Goal: Information Seeking & Learning: Find specific fact

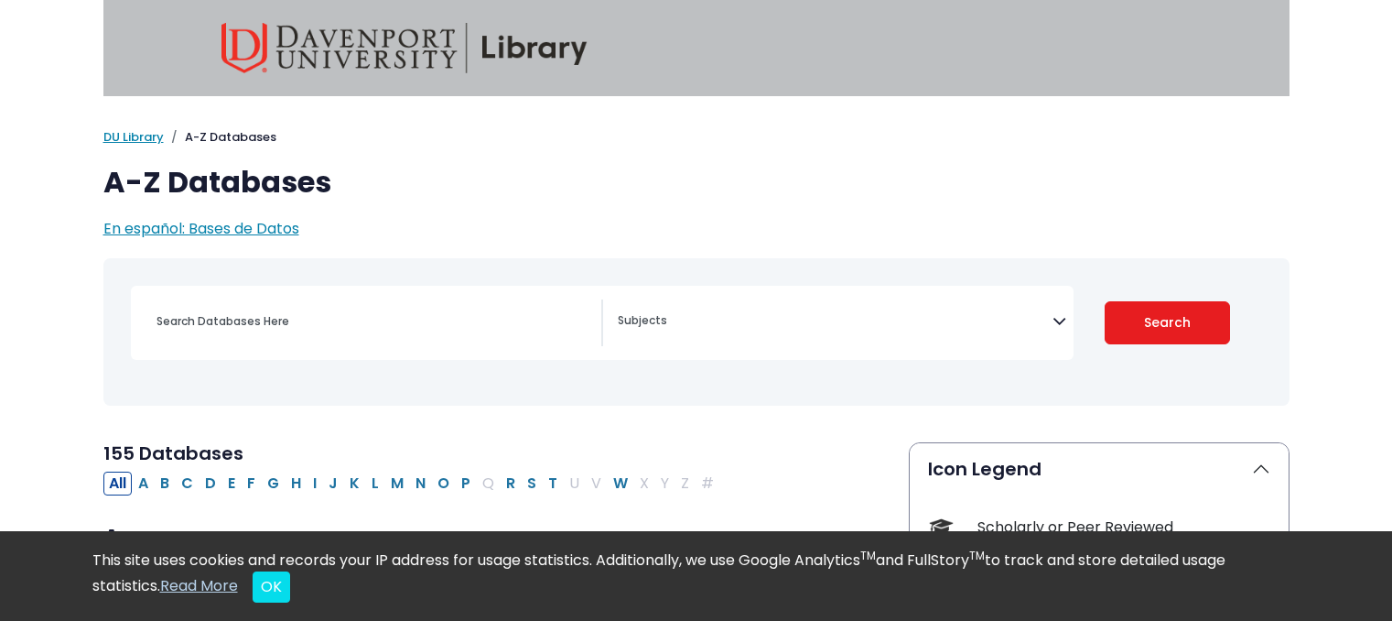
select select "Database Subject Filter"
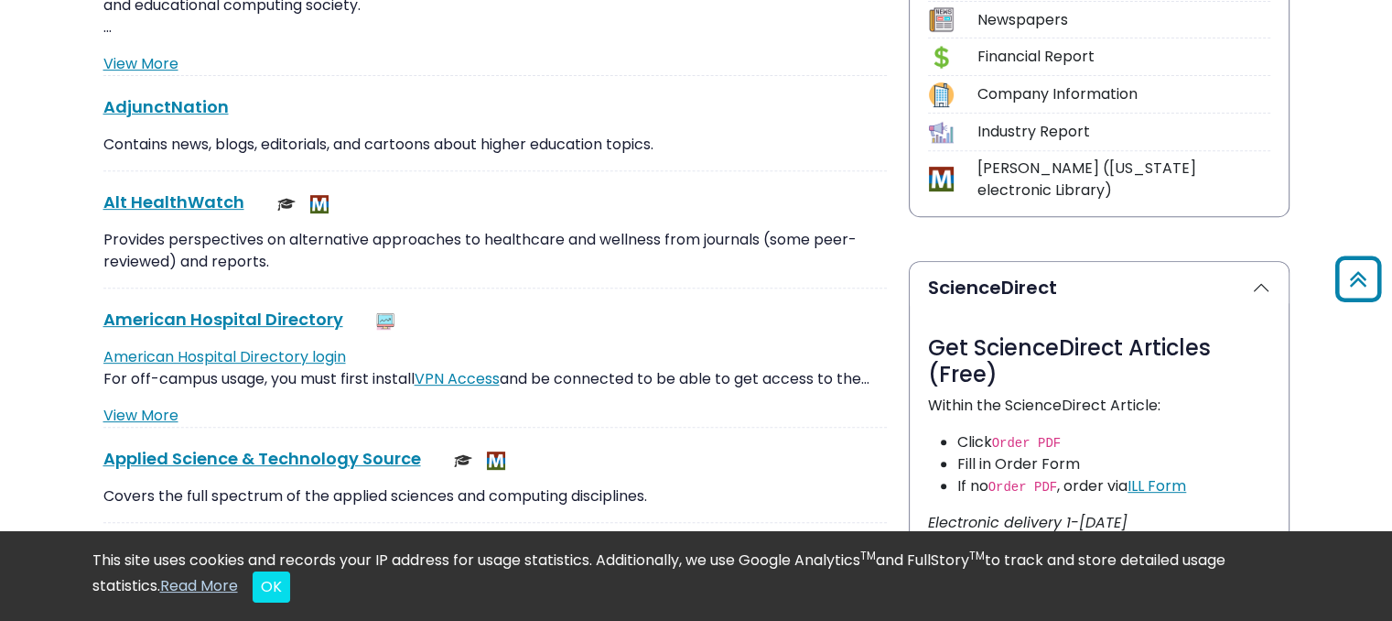
scroll to position [696, 0]
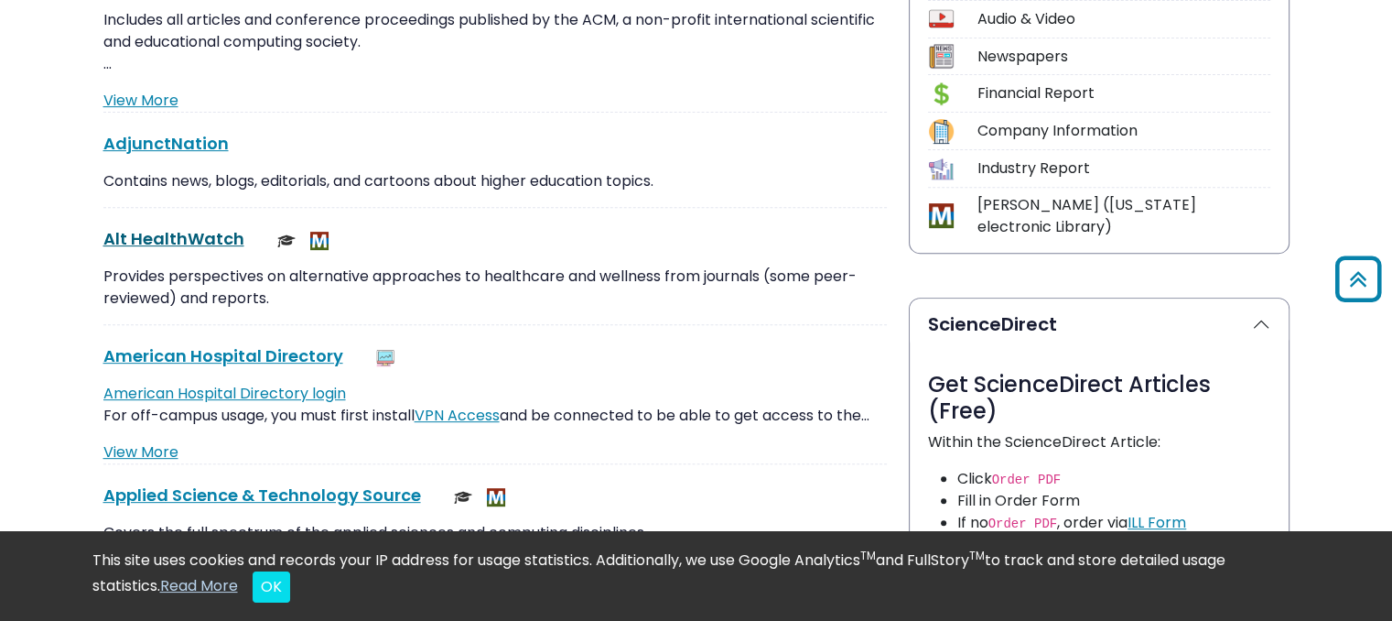
click at [182, 230] on link "Alt HealthWatch This link opens in a new window" at bounding box center [173, 238] width 141 height 23
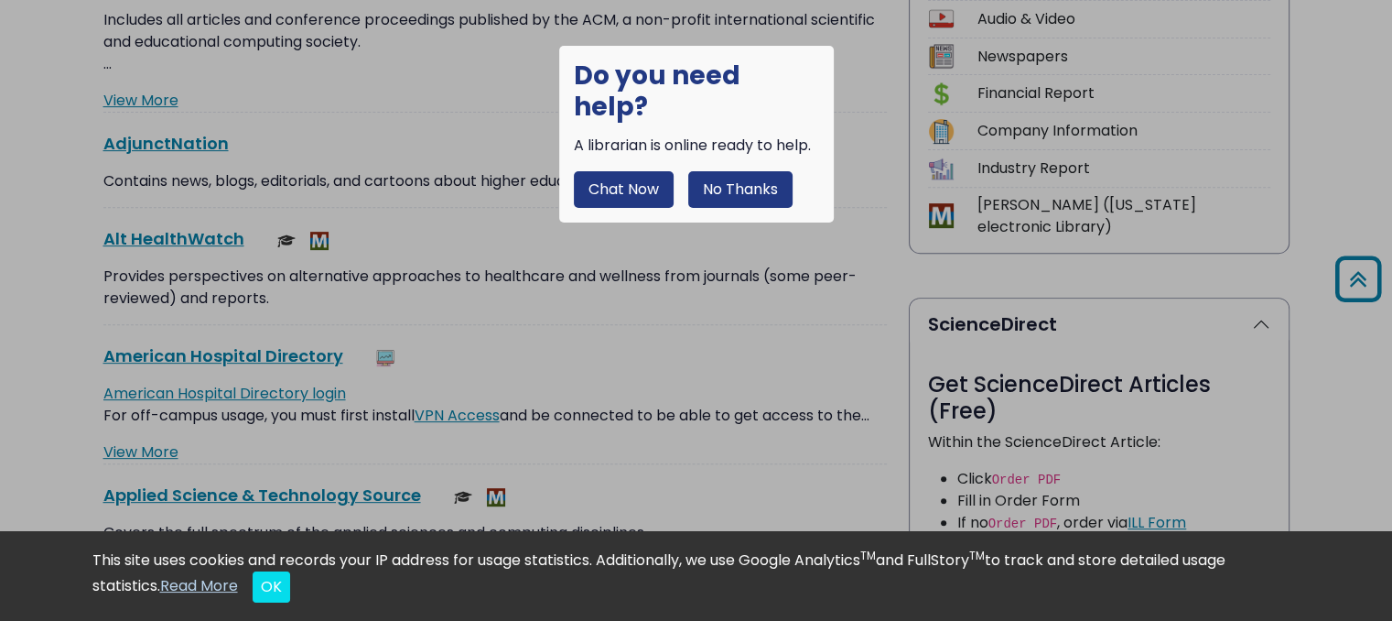
click at [724, 171] on button "No Thanks" at bounding box center [740, 189] width 104 height 37
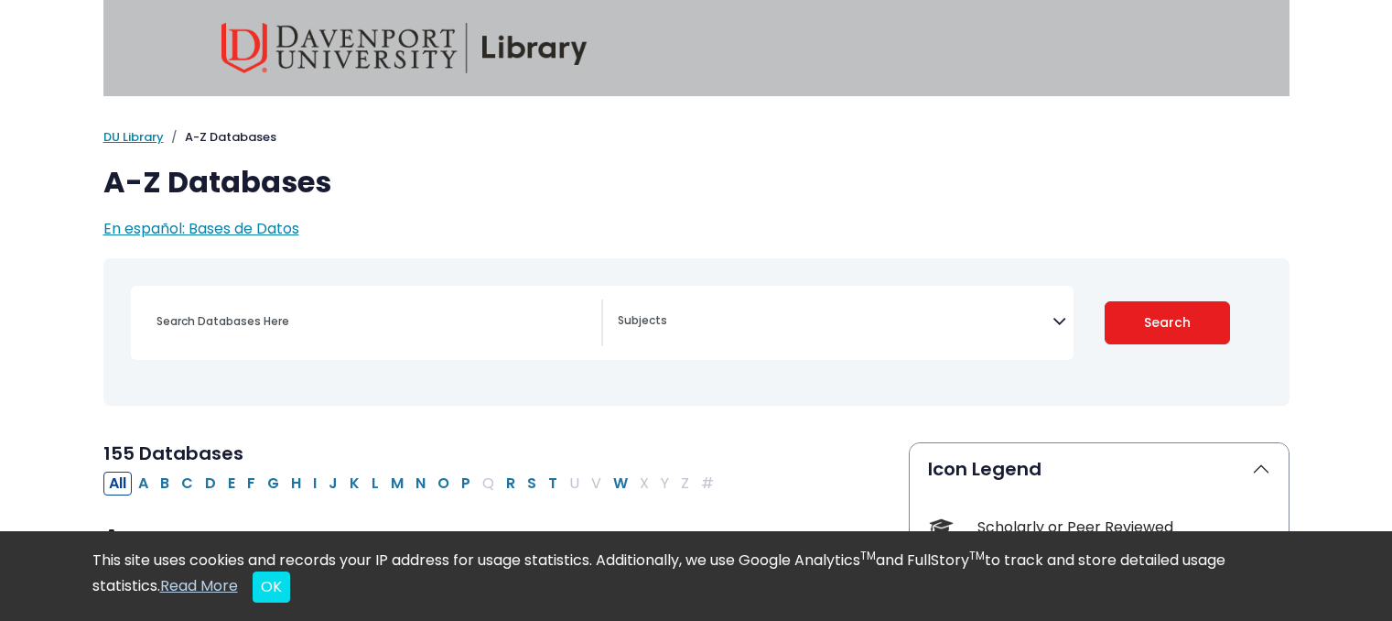
select select "Database Subject Filter"
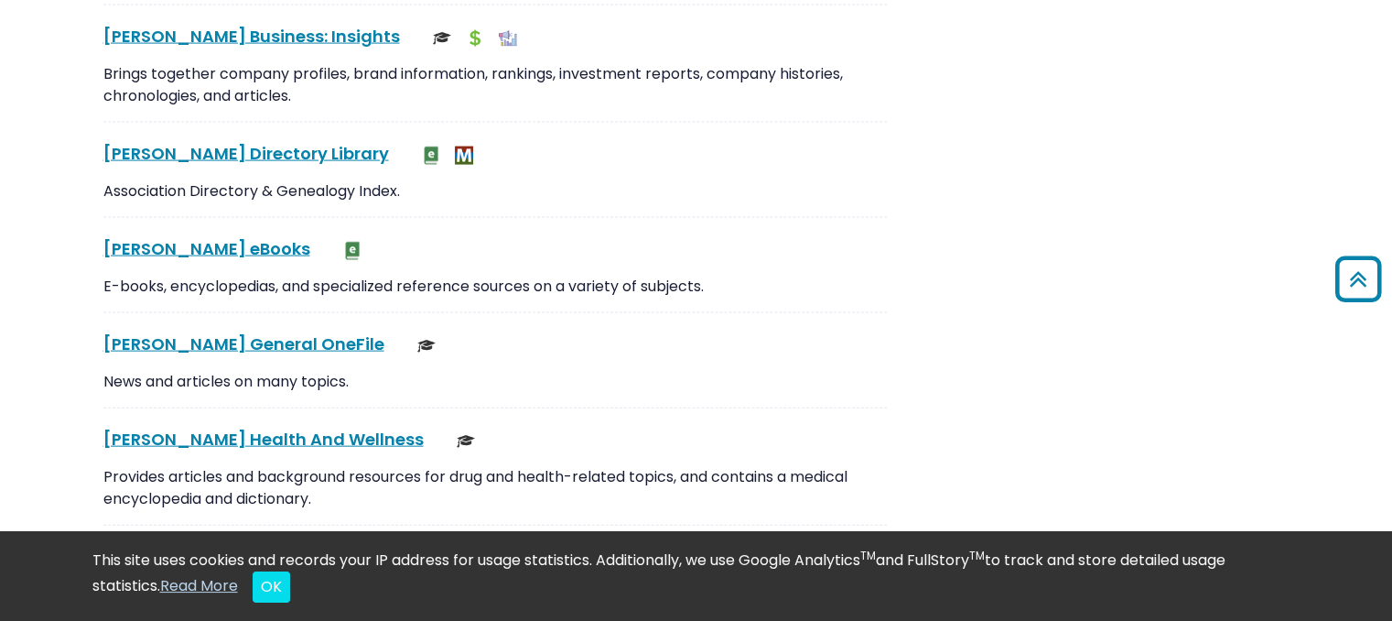
scroll to position [3977, 0]
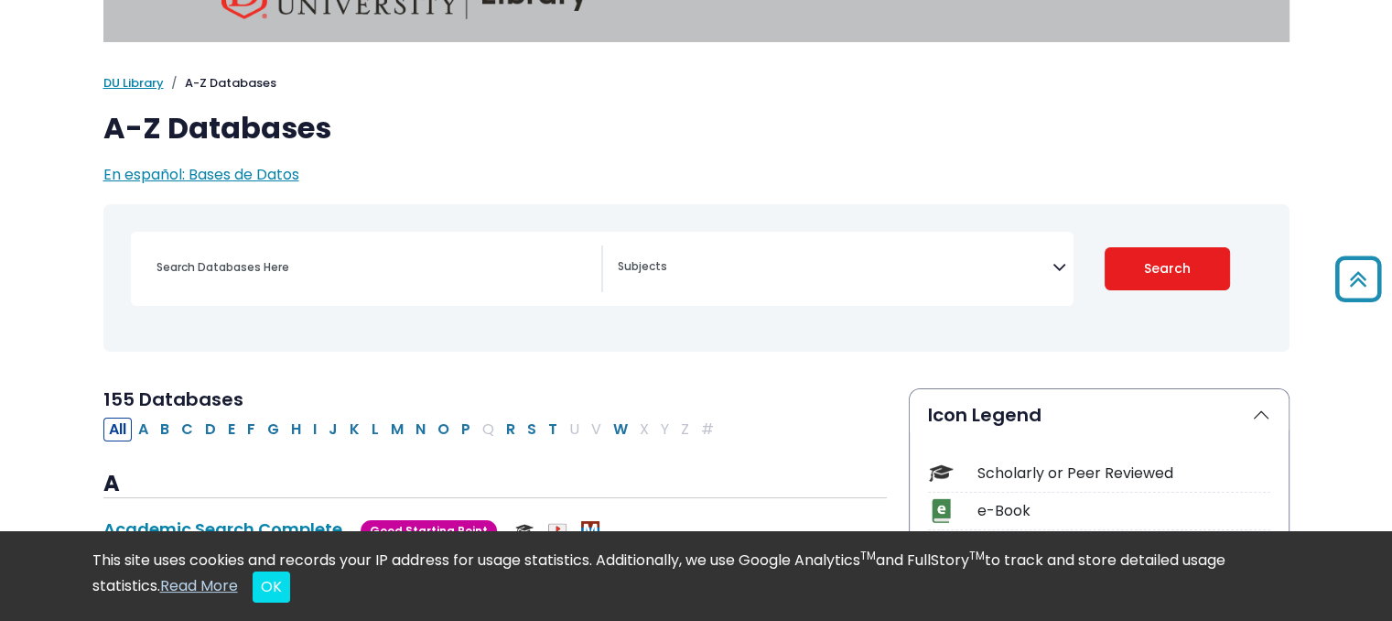
scroll to position [0, 0]
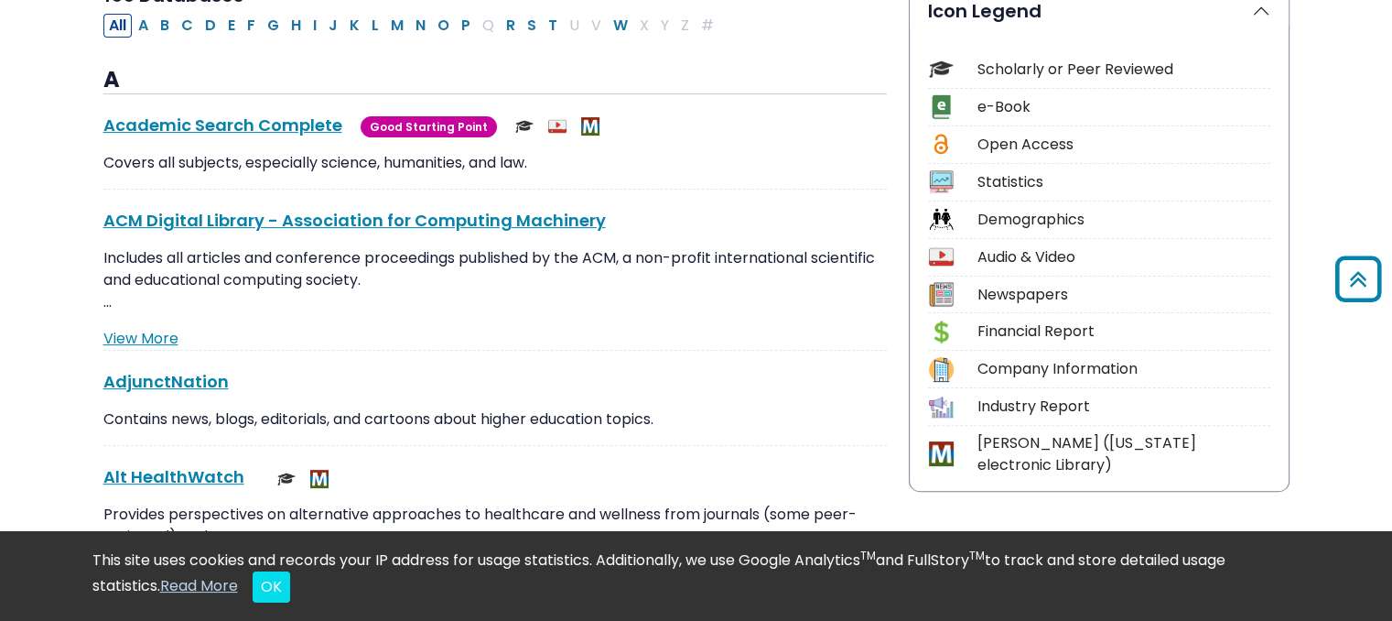
scroll to position [476, 0]
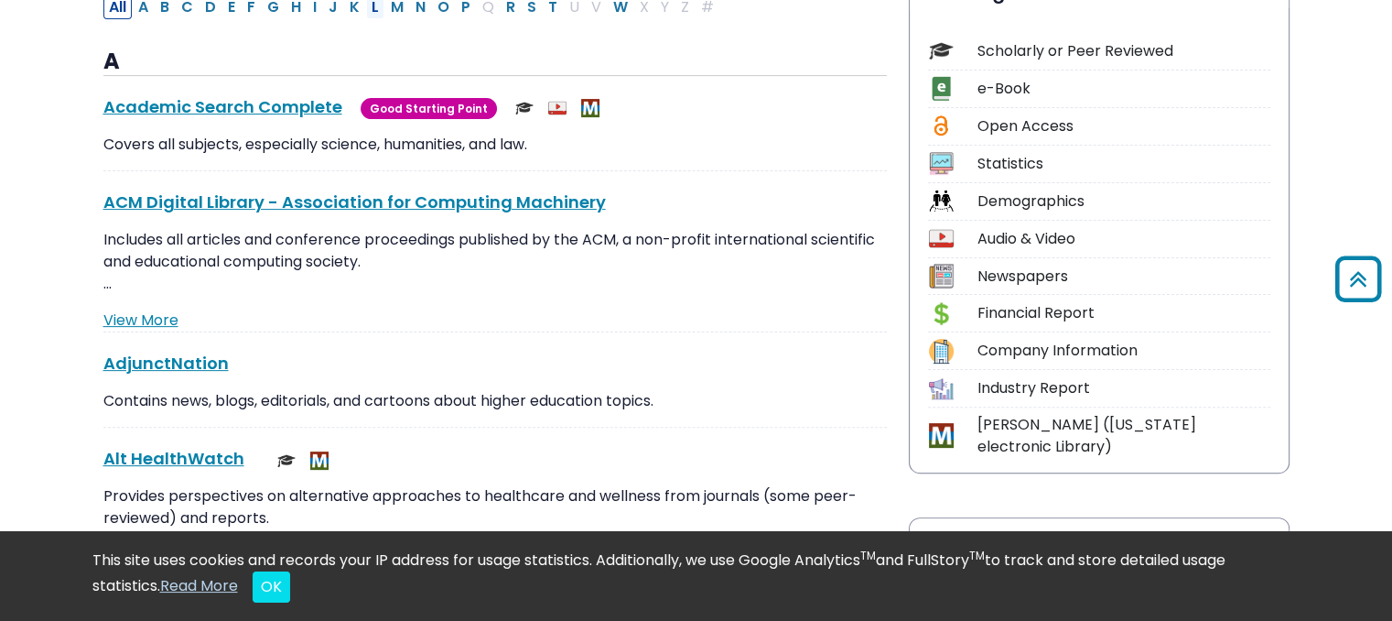
click at [368, 11] on button "L" at bounding box center [375, 7] width 18 height 24
select select "Database Subject Filter"
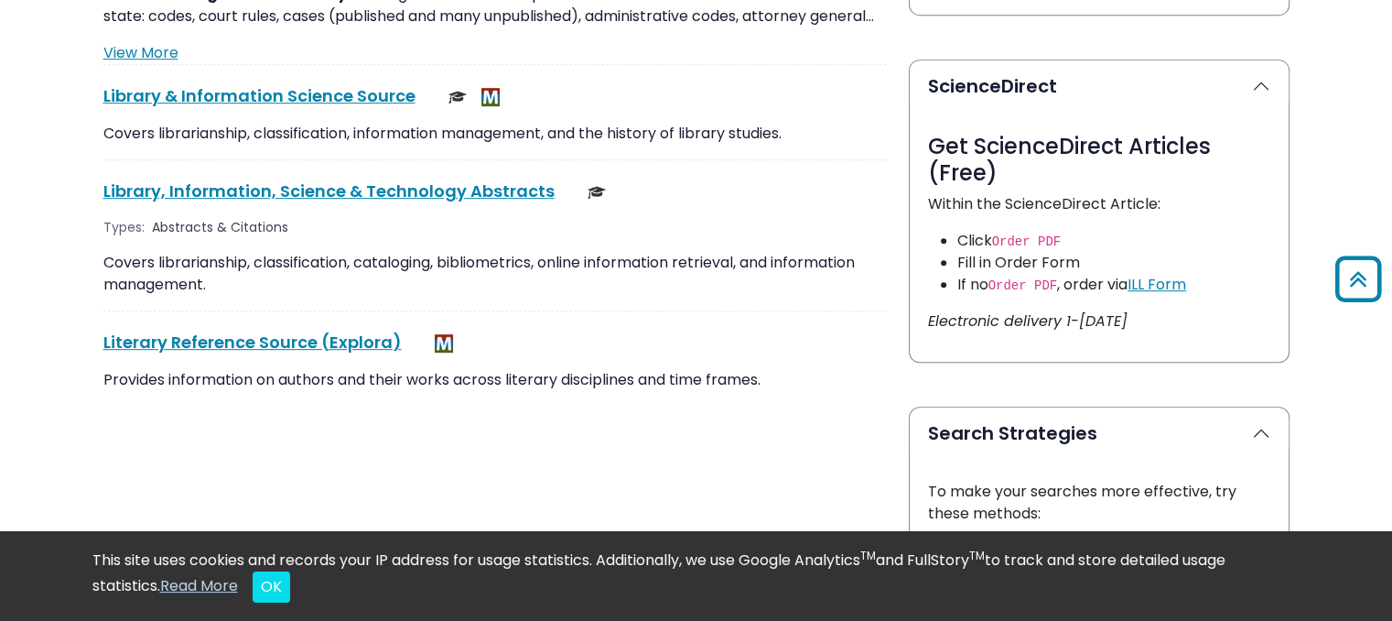
scroll to position [952, 0]
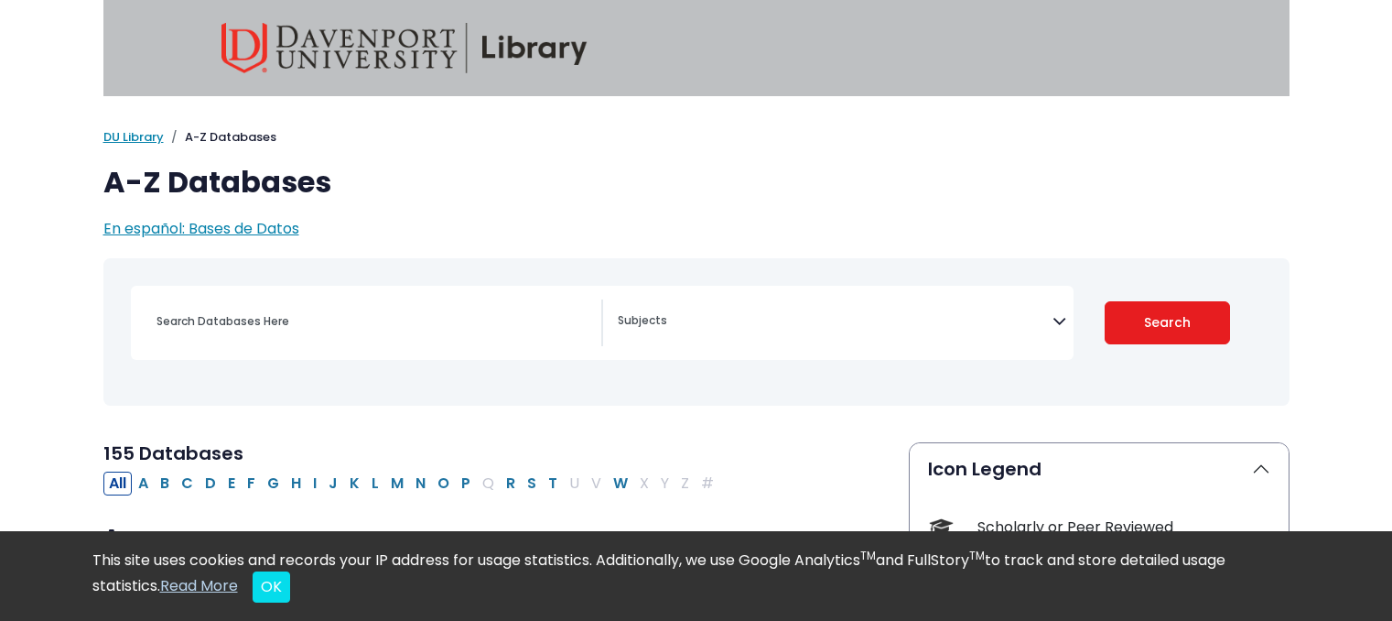
select select "Database Subject Filter"
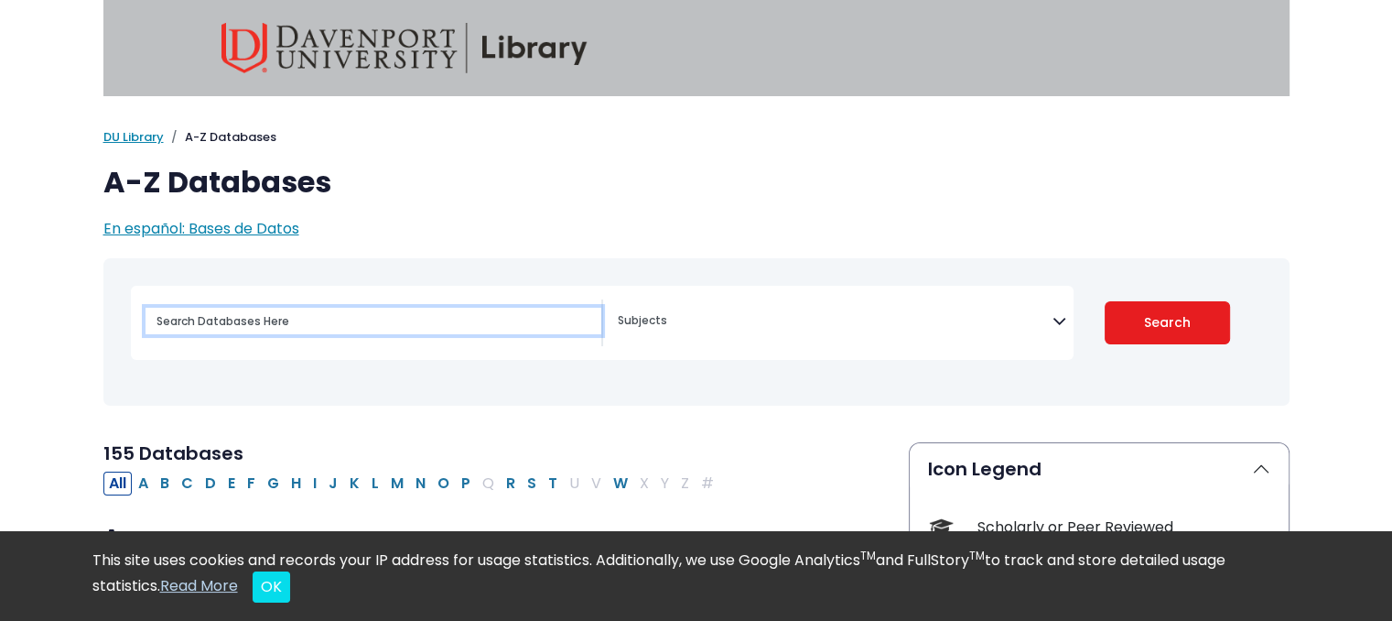
click at [315, 327] on input "Search database by title or keyword" at bounding box center [374, 321] width 456 height 27
type input "d"
paste input "The Death Penalty: Justice or Just a Mistake?"
type input "The Death Penalty: Justice or Just a Mistake?"
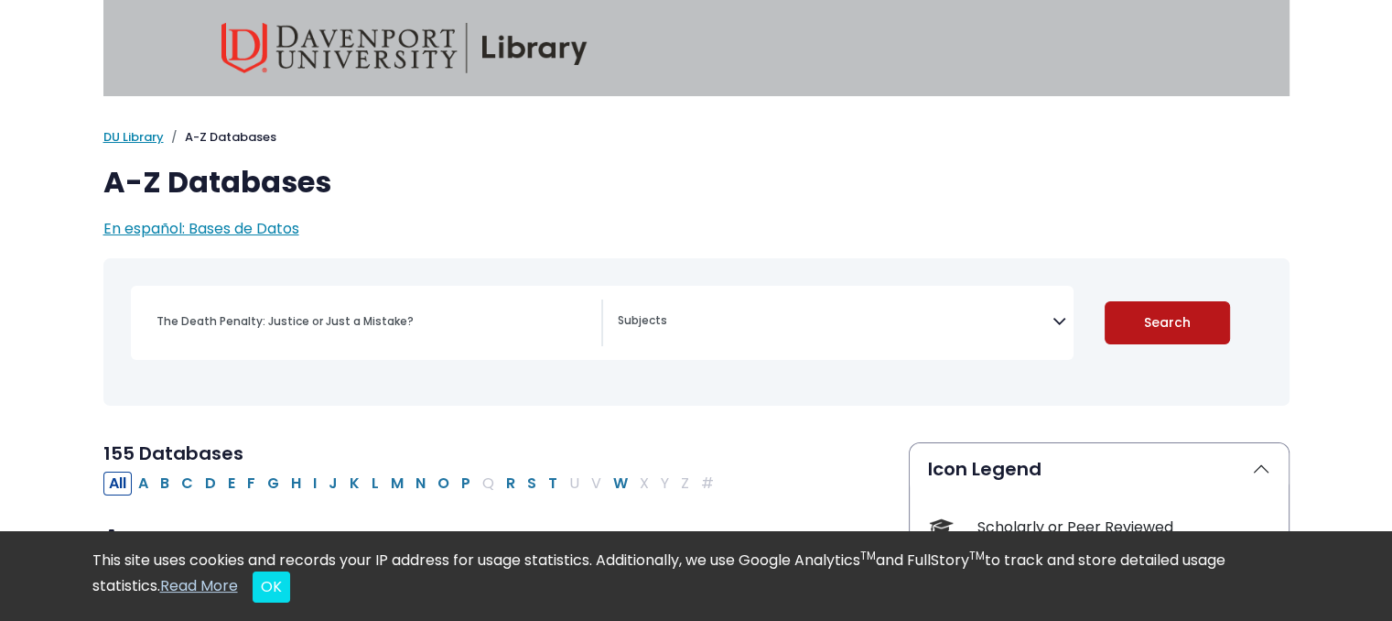
click at [1169, 328] on button "Search" at bounding box center [1167, 322] width 125 height 43
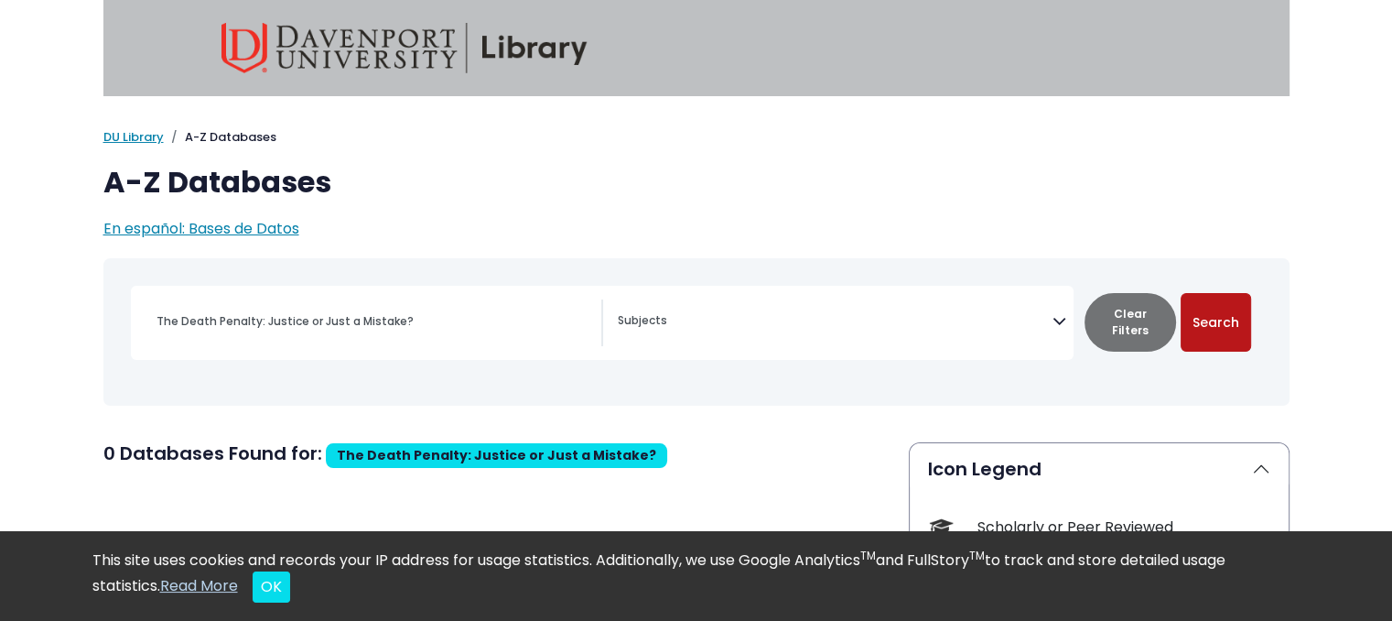
click at [1210, 341] on button "Search" at bounding box center [1216, 322] width 70 height 59
click at [1234, 322] on button "Search" at bounding box center [1216, 322] width 70 height 59
select select "Database Subject Filter"
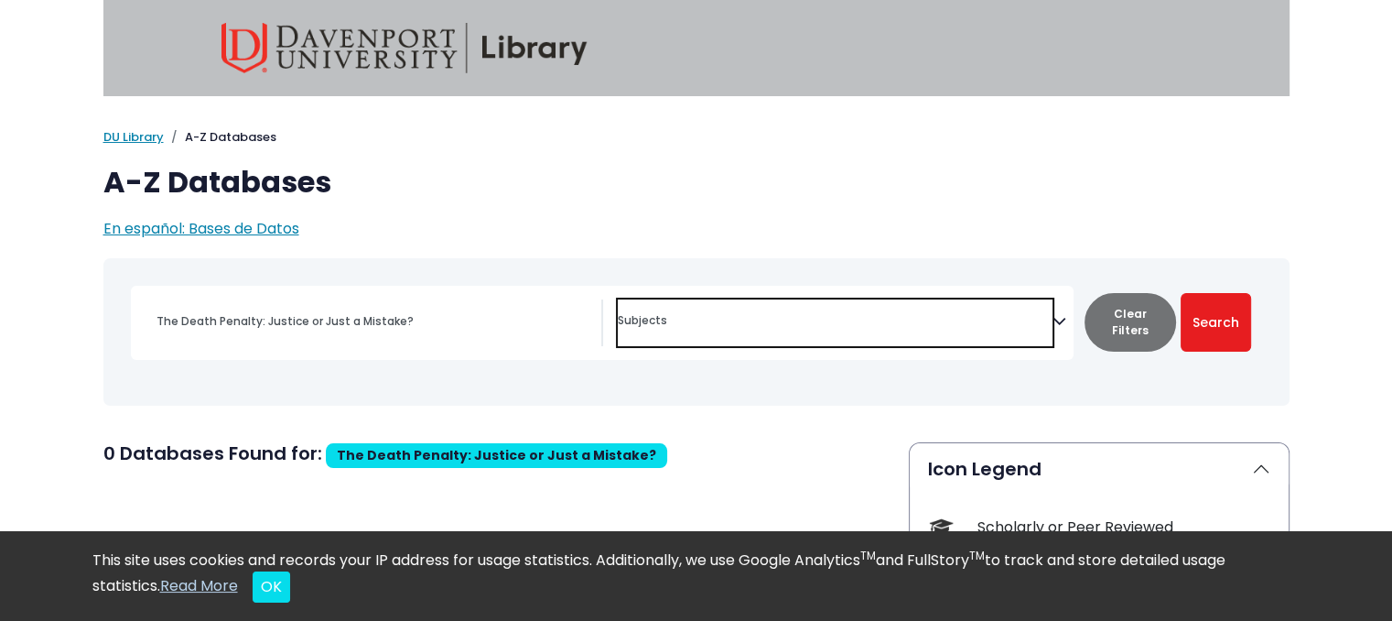
click at [690, 340] on span "Search filters" at bounding box center [835, 322] width 435 height 47
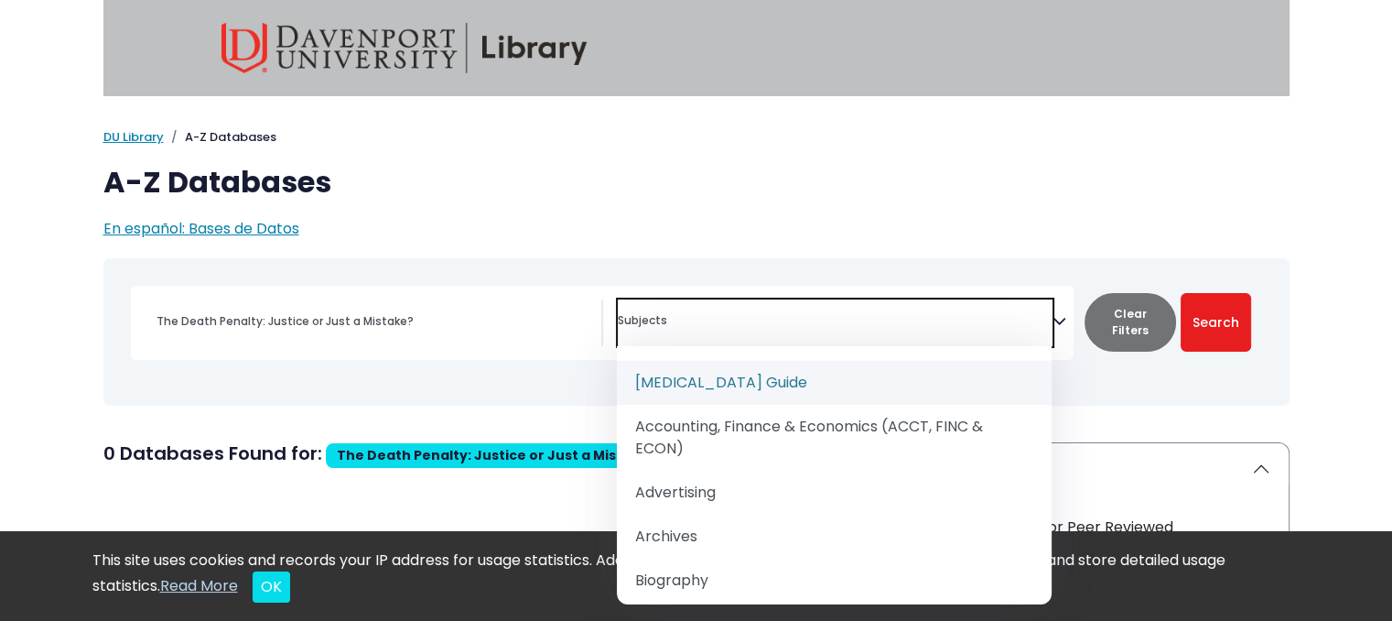
paste textarea "The Death Penalty: Justice or Just a Mistake?"
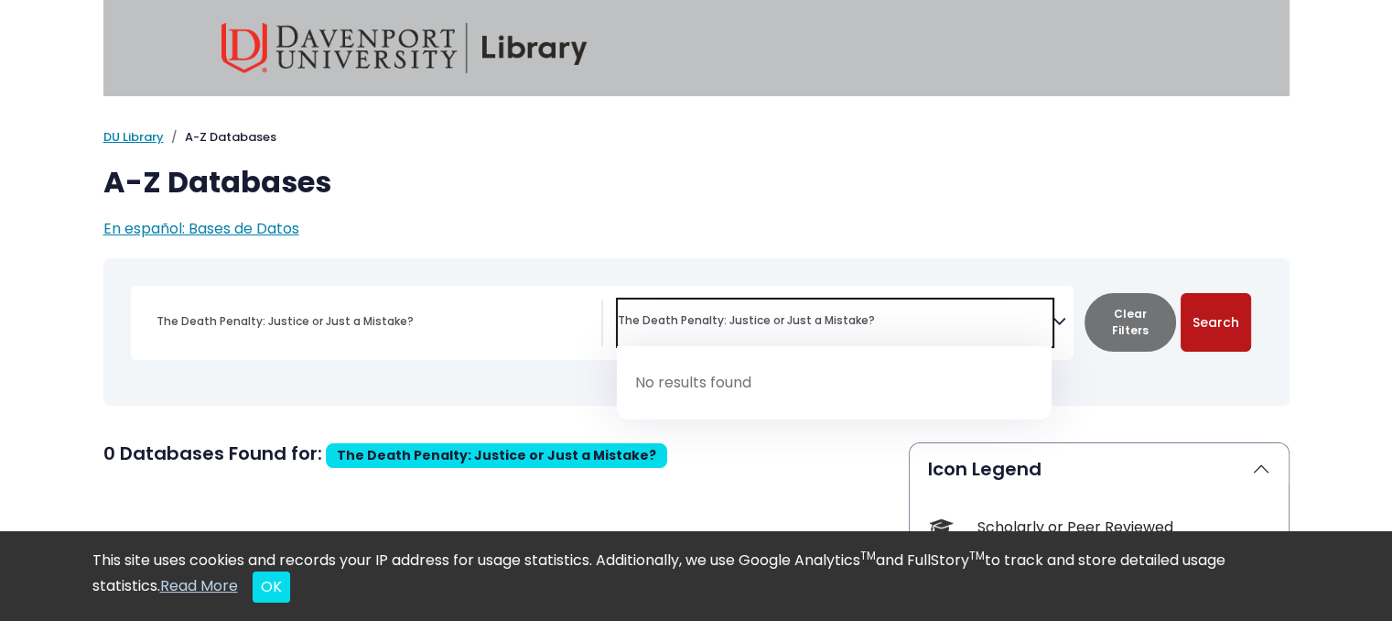
type textarea "The Death Penalty: Justice or Just a Mistake?"
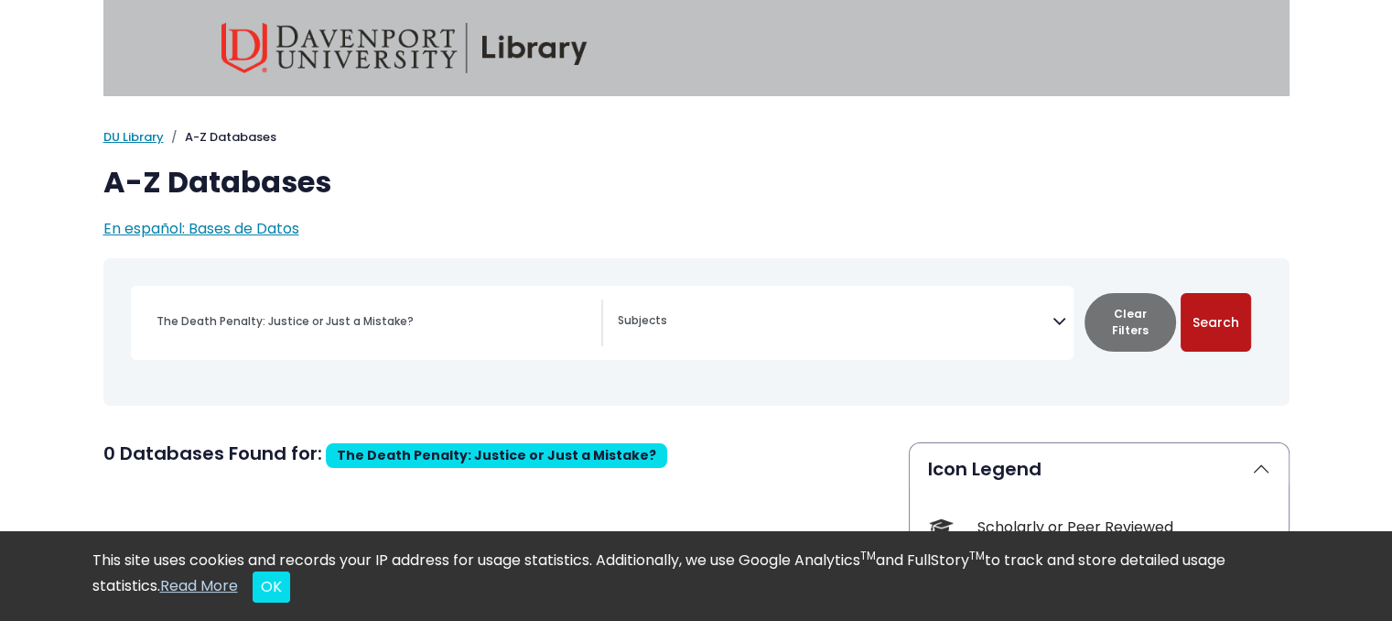
click at [1217, 324] on button "Search" at bounding box center [1216, 322] width 70 height 59
select select "Database Subject Filter"
click at [1055, 323] on icon "Search filters" at bounding box center [1059, 317] width 14 height 27
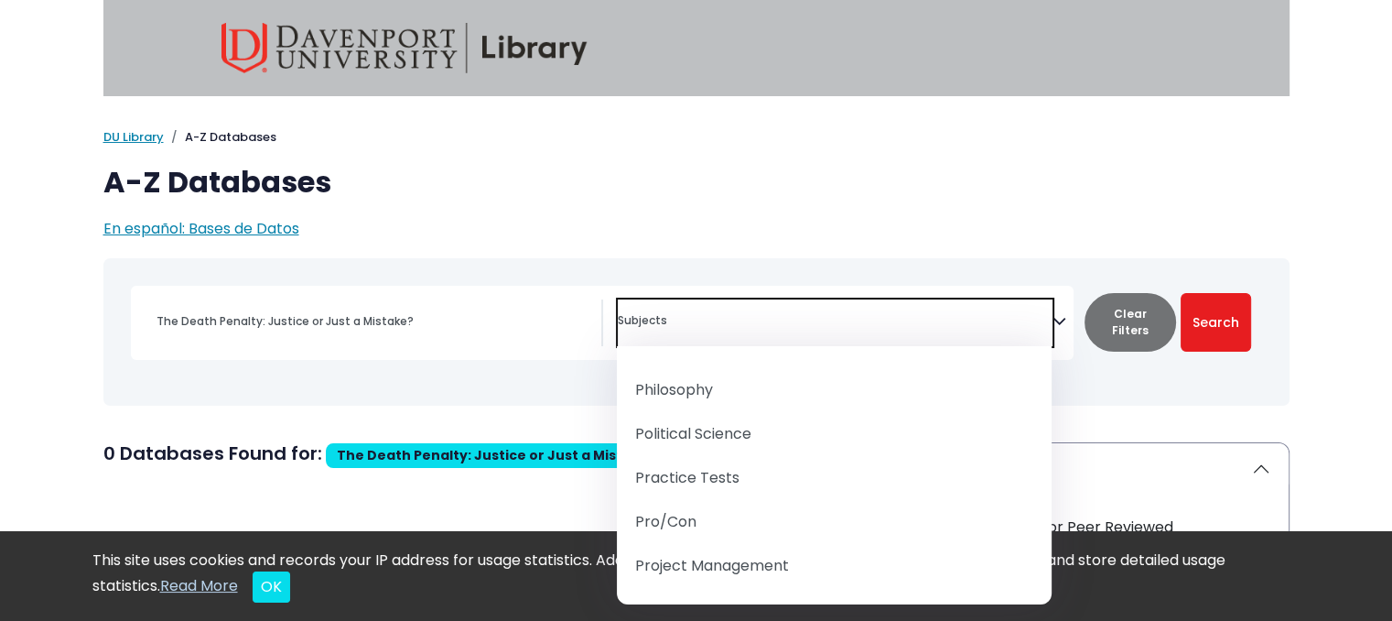
scroll to position [1977, 0]
